Goal: Task Accomplishment & Management: Complete application form

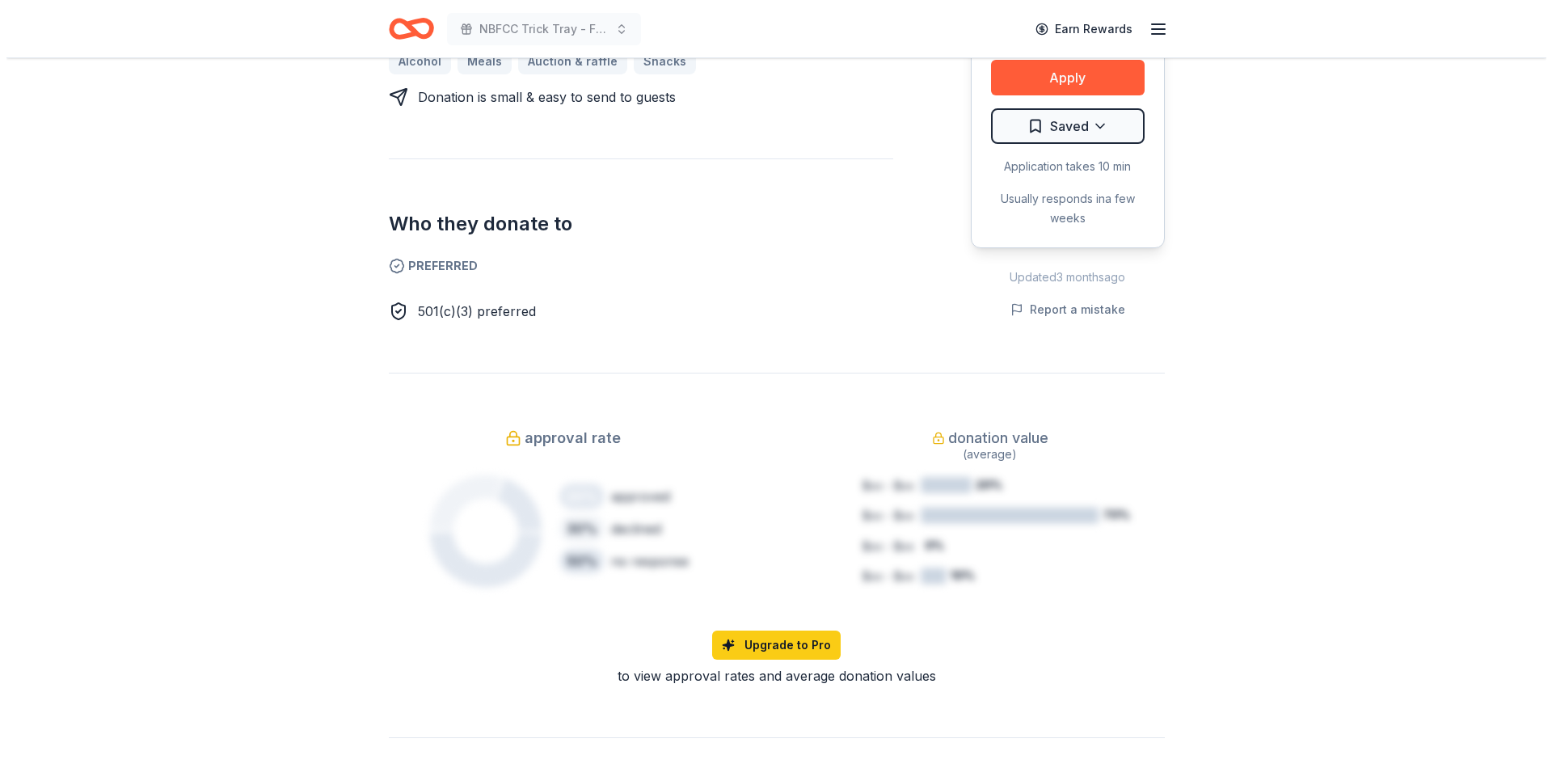
scroll to position [539, 0]
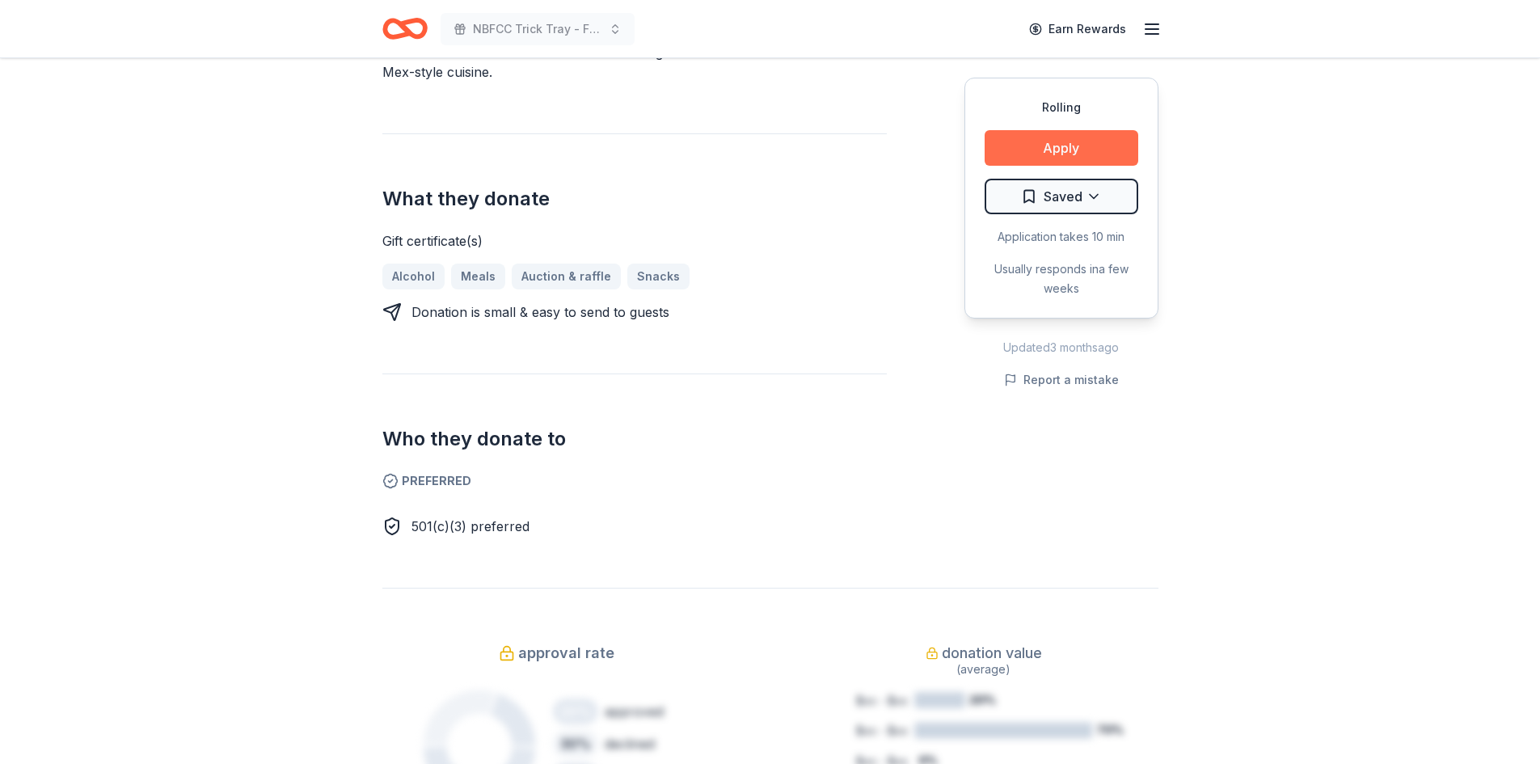
click at [1068, 155] on button "Apply" at bounding box center [1061, 148] width 154 height 36
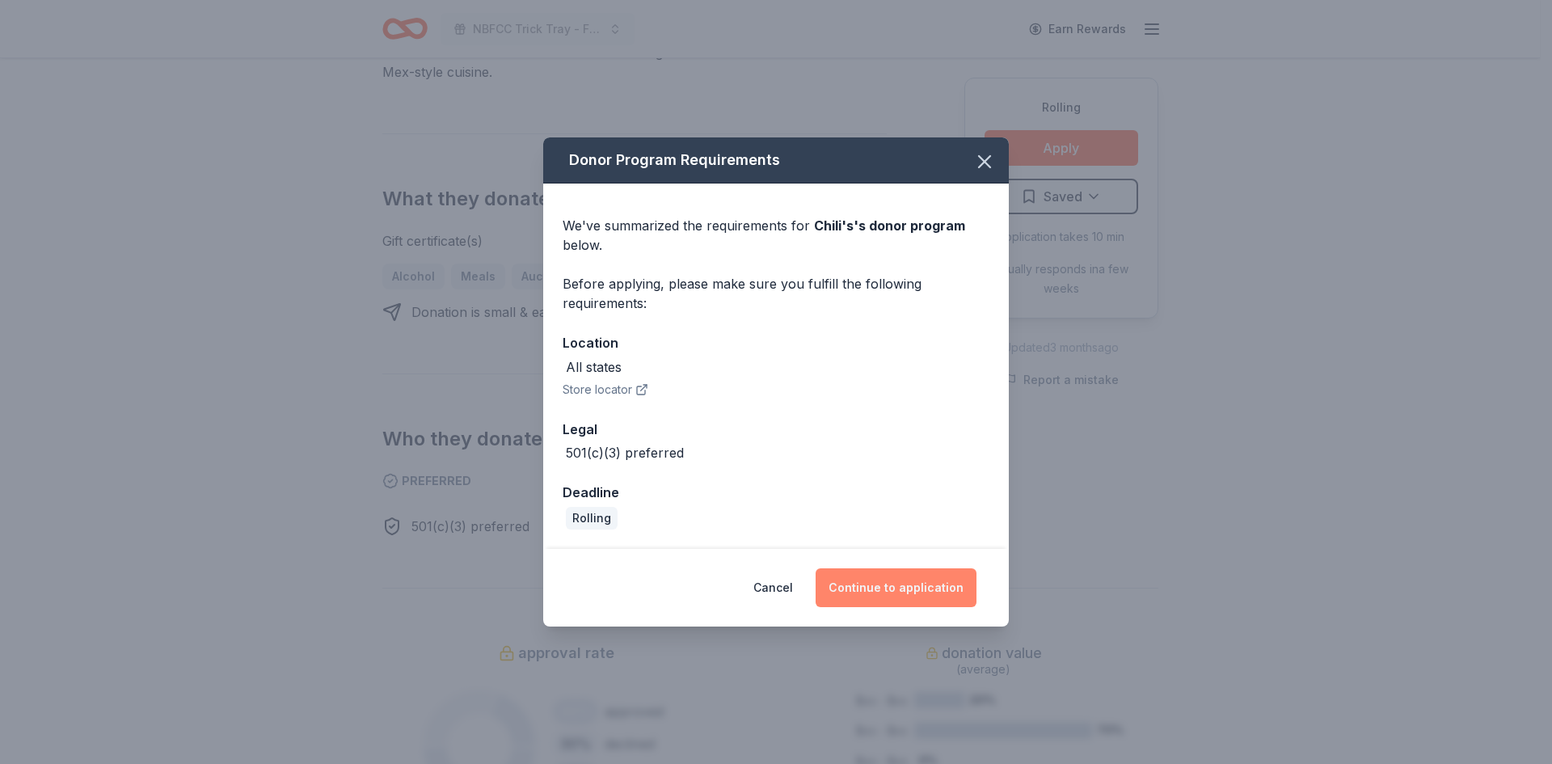
click at [895, 595] on button "Continue to application" at bounding box center [895, 587] width 161 height 39
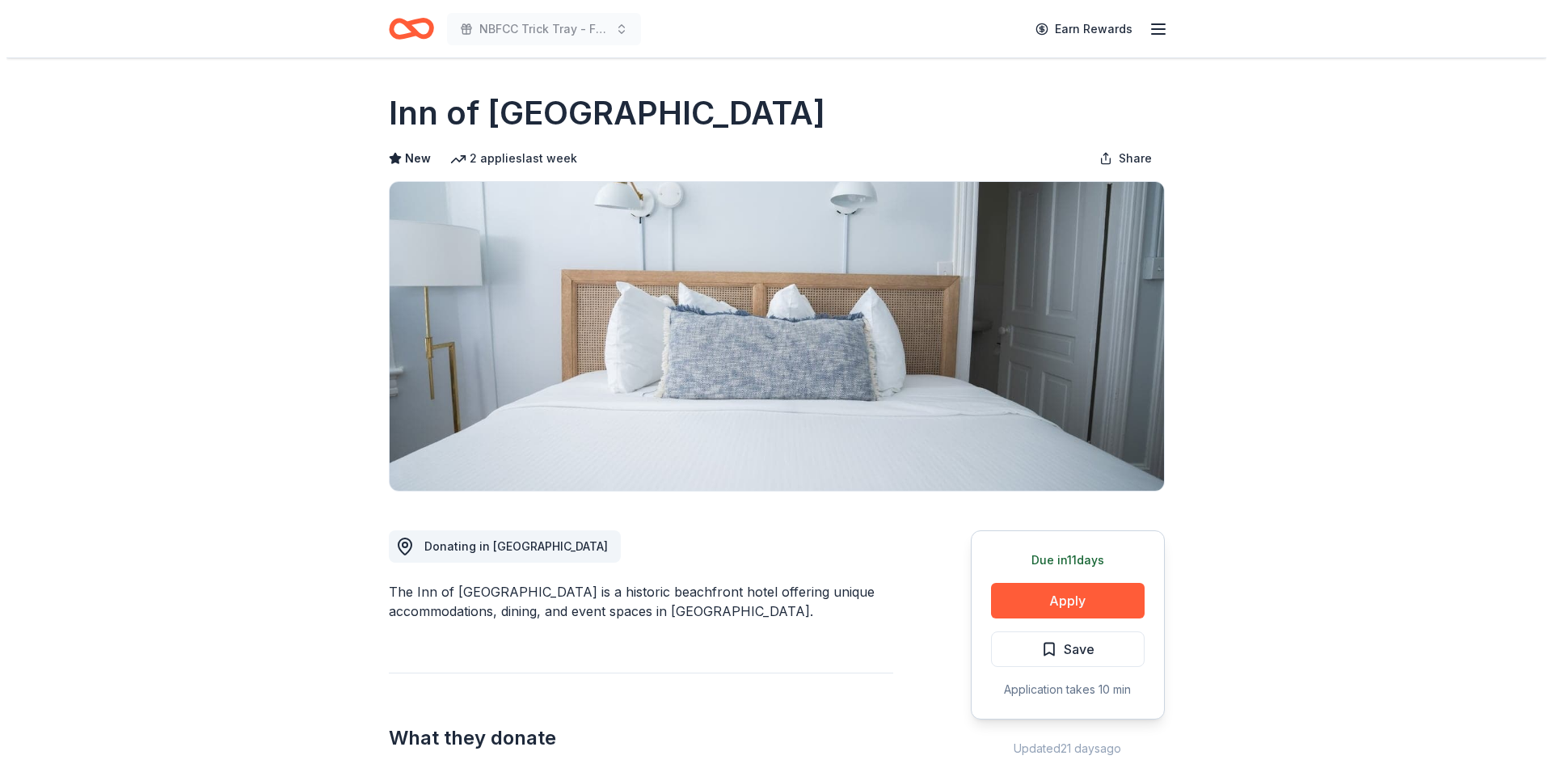
scroll to position [216, 0]
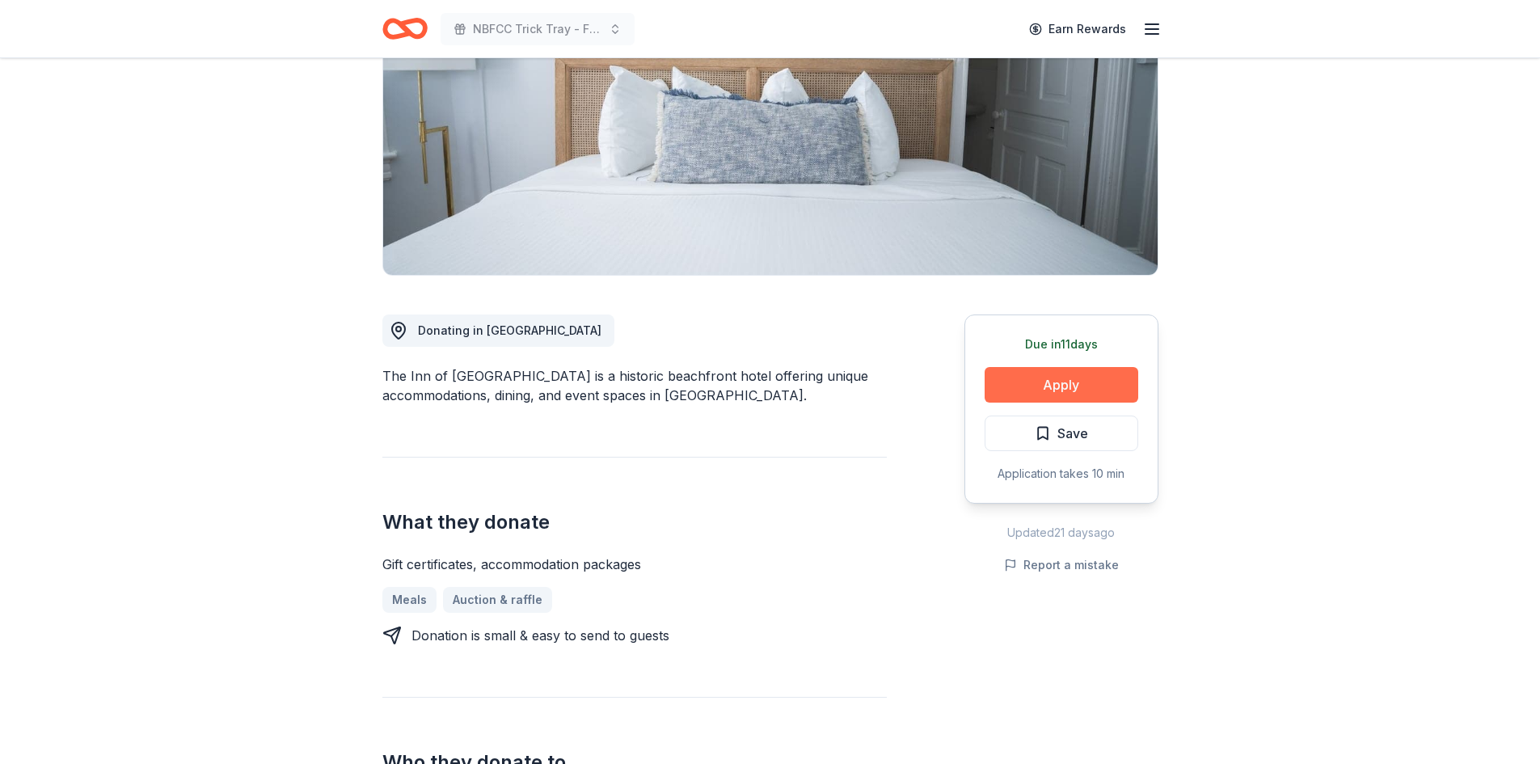
click at [1048, 375] on button "Apply" at bounding box center [1061, 385] width 154 height 36
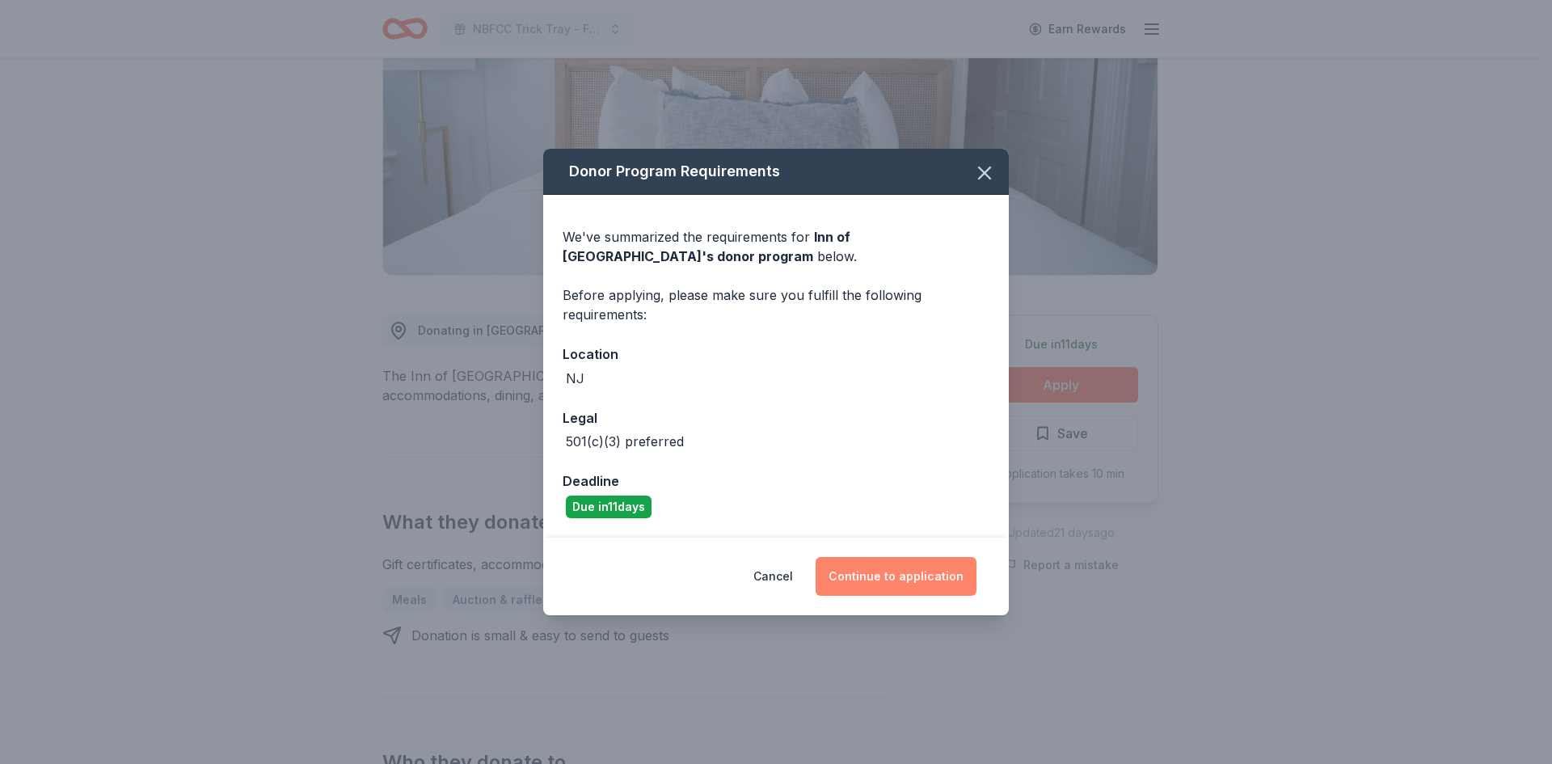
click at [932, 571] on button "Continue to application" at bounding box center [895, 576] width 161 height 39
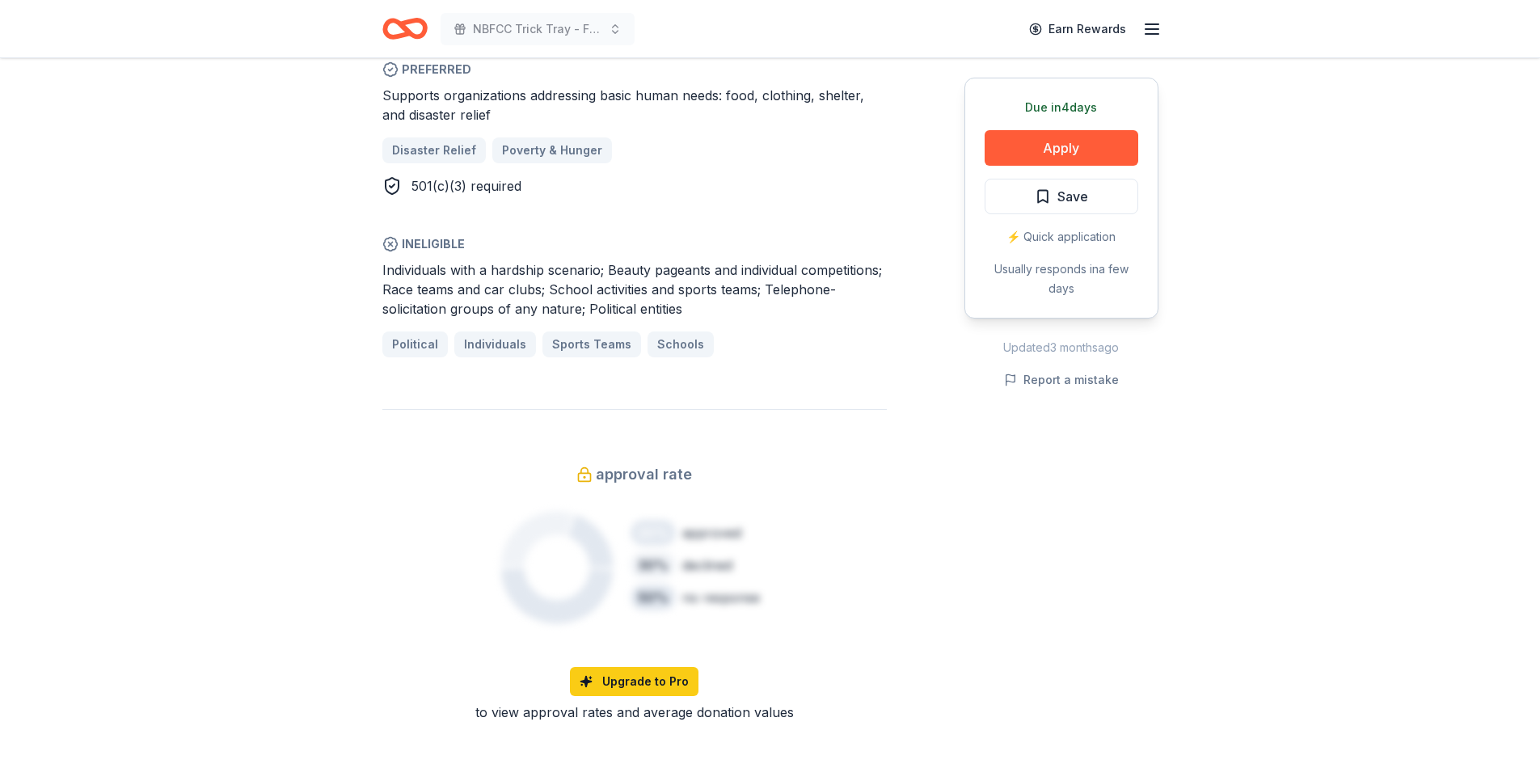
scroll to position [1077, 0]
